Goal: Information Seeking & Learning: Learn about a topic

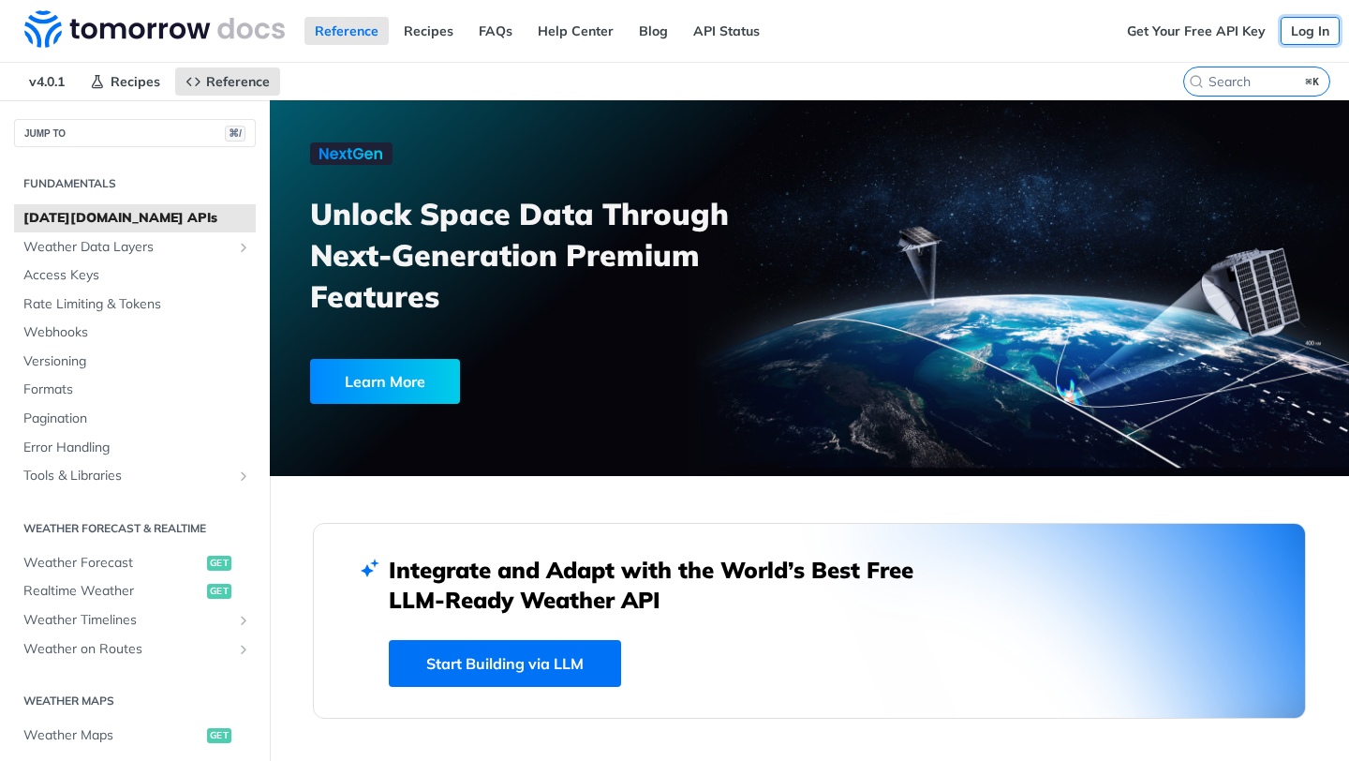
click at [1311, 34] on link "Log In" at bounding box center [1310, 31] width 59 height 28
